Goal: Information Seeking & Learning: Learn about a topic

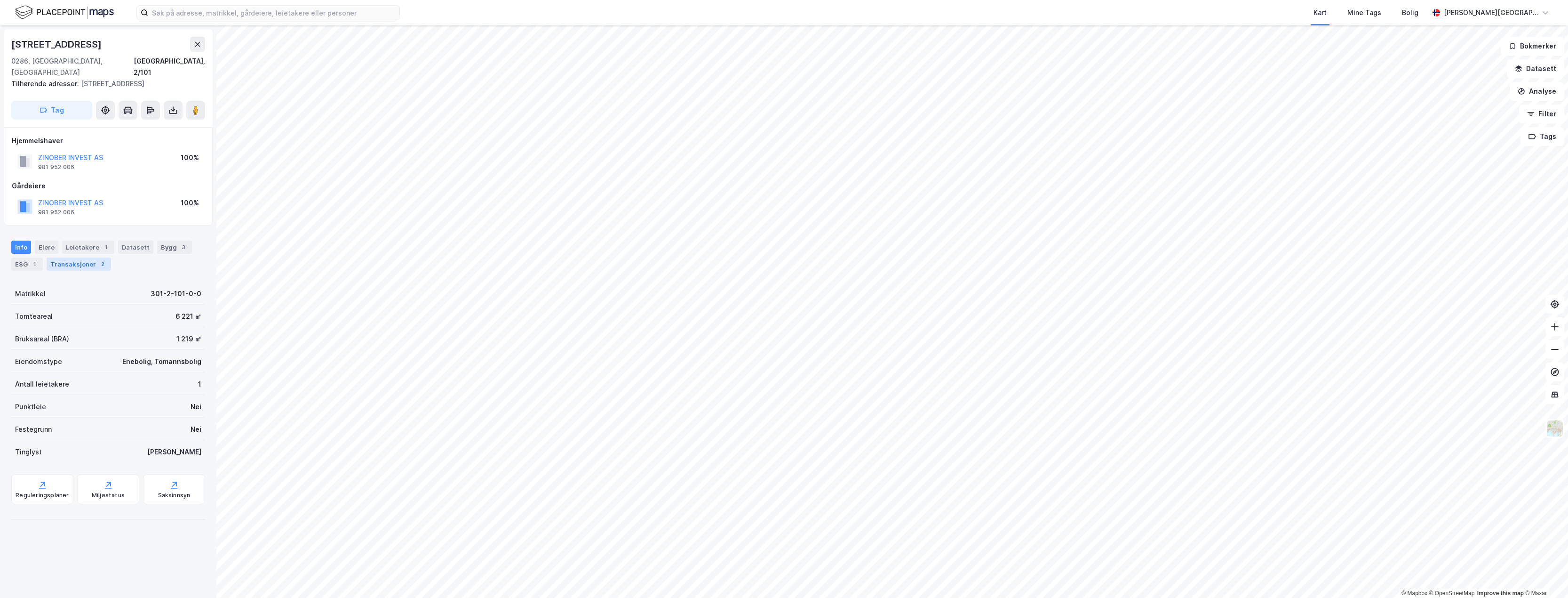
click at [78, 258] on div "Transaksjoner 2" at bounding box center [79, 264] width 65 height 13
